Goal: Use online tool/utility: Utilize a website feature to perform a specific function

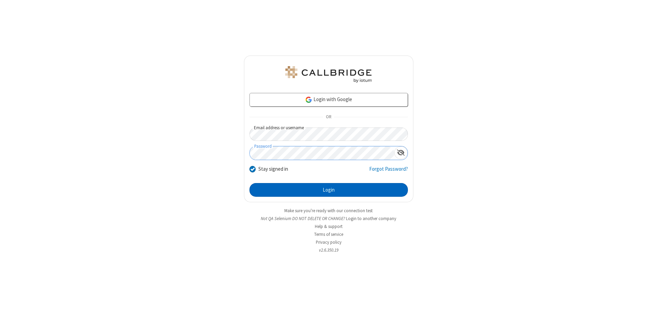
click at [329, 190] on button "Login" at bounding box center [329, 190] width 159 height 14
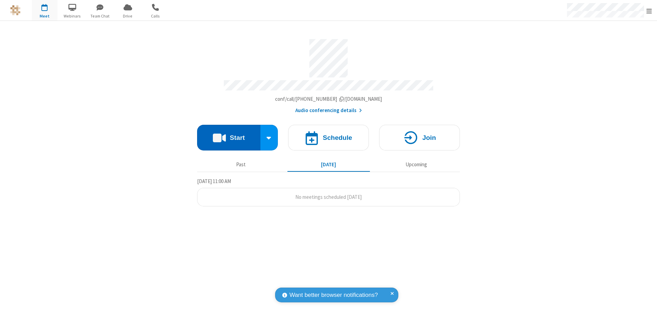
click at [229, 134] on button "Start" at bounding box center [228, 138] width 63 height 26
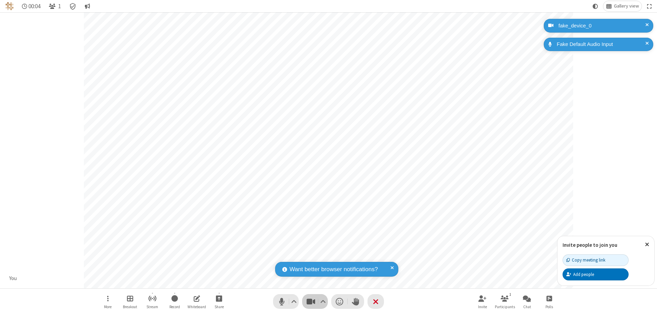
click at [311, 301] on span "Stop video (⌘+Shift+V)" at bounding box center [311, 301] width 10 height 10
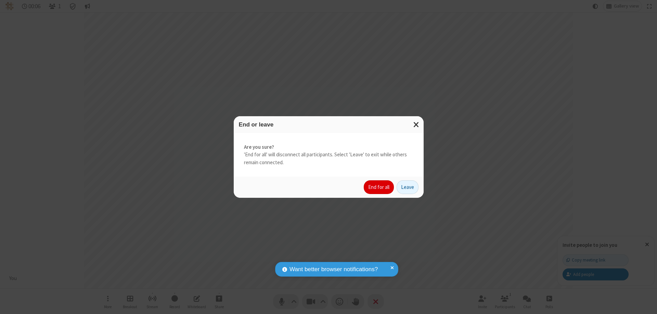
click at [379, 187] on button "End for all" at bounding box center [379, 187] width 30 height 14
